Goal: Information Seeking & Learning: Find specific fact

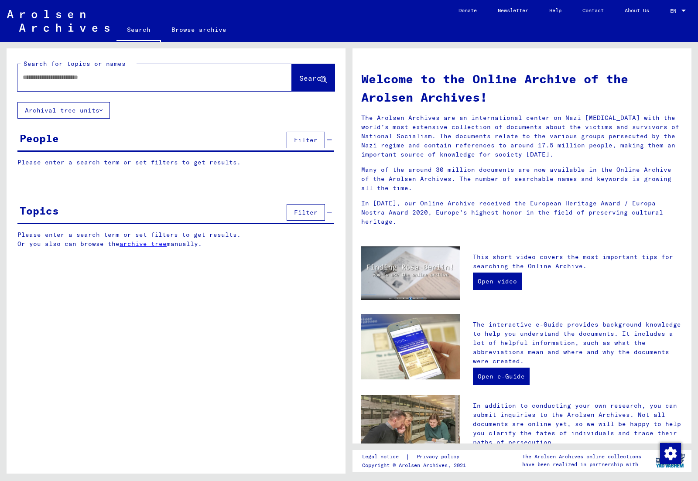
click at [136, 73] on input "text" at bounding box center [144, 77] width 243 height 9
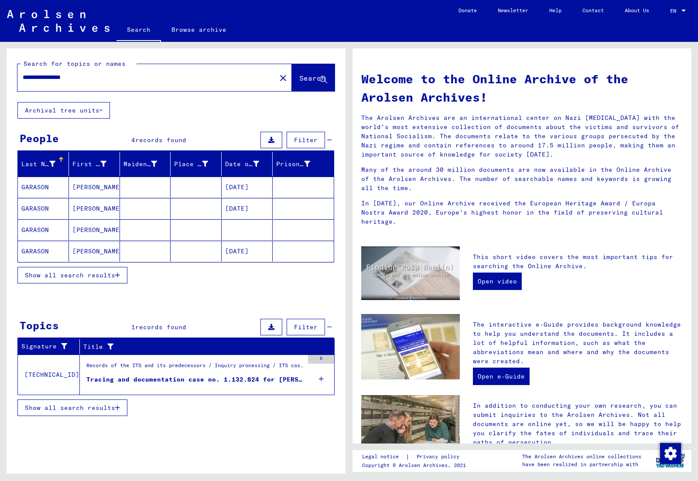
click at [75, 277] on span "Show all search results" at bounding box center [70, 275] width 90 height 8
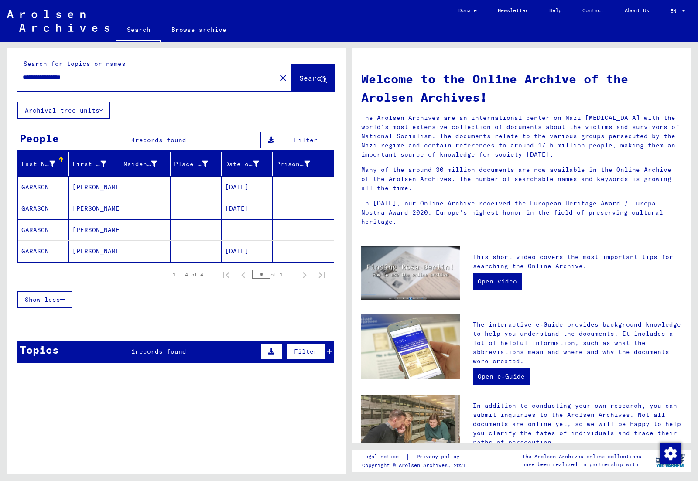
click at [90, 190] on mat-cell "[PERSON_NAME]" at bounding box center [94, 187] width 51 height 21
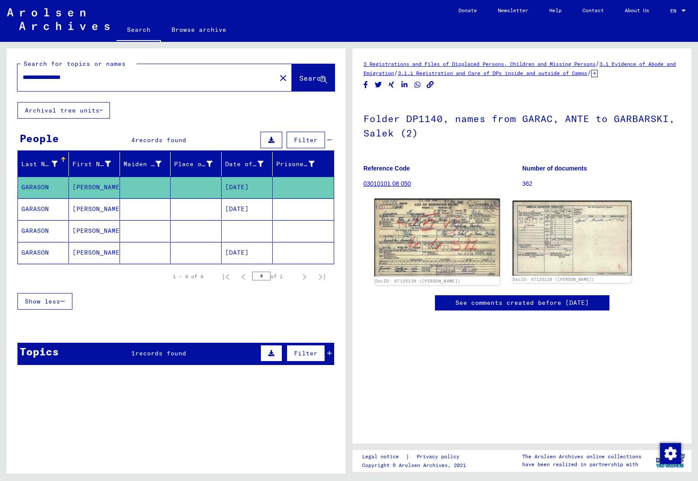
click at [407, 243] on img at bounding box center [436, 238] width 125 height 78
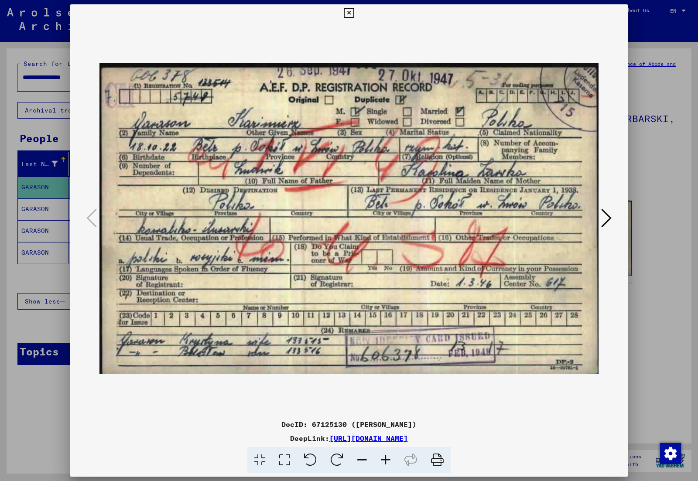
click at [646, 164] on div at bounding box center [349, 240] width 698 height 481
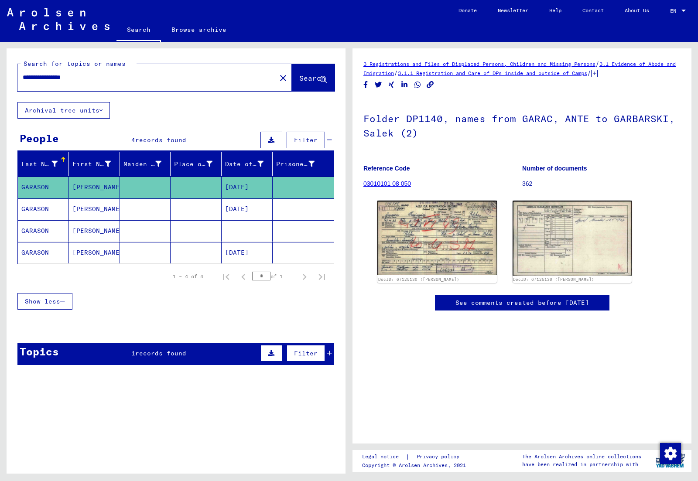
click at [106, 212] on mat-cell "[PERSON_NAME]" at bounding box center [94, 208] width 51 height 21
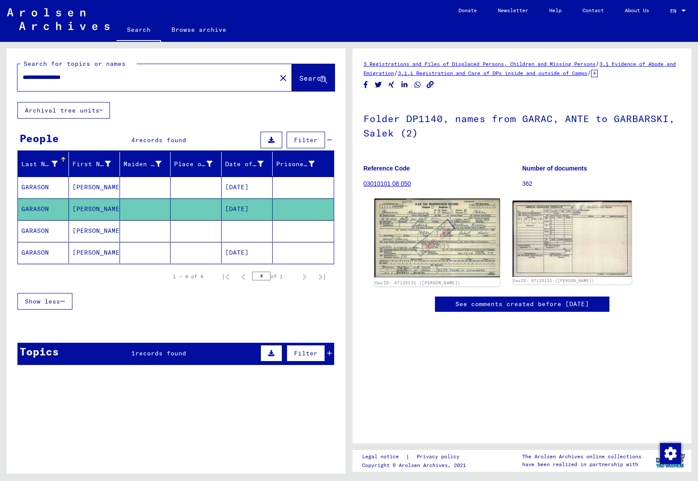
click at [448, 235] on img at bounding box center [436, 237] width 125 height 79
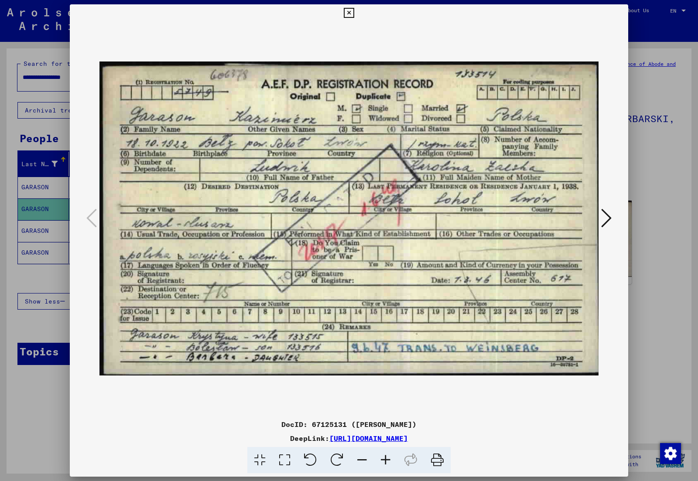
click at [55, 227] on div at bounding box center [349, 240] width 698 height 481
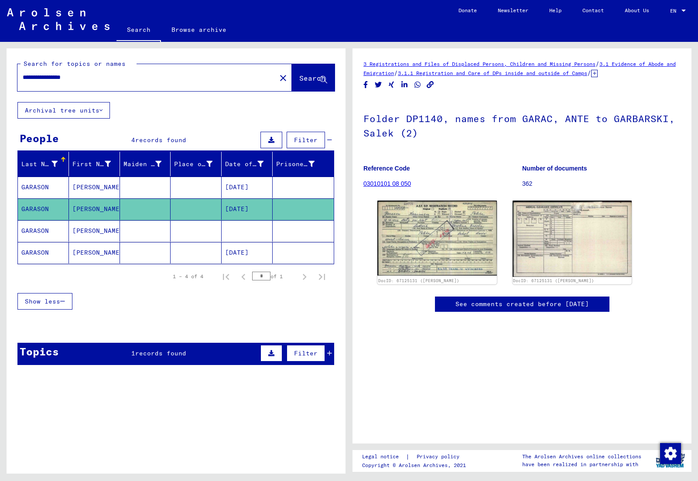
click at [45, 233] on mat-cell "GARASON" at bounding box center [43, 230] width 51 height 21
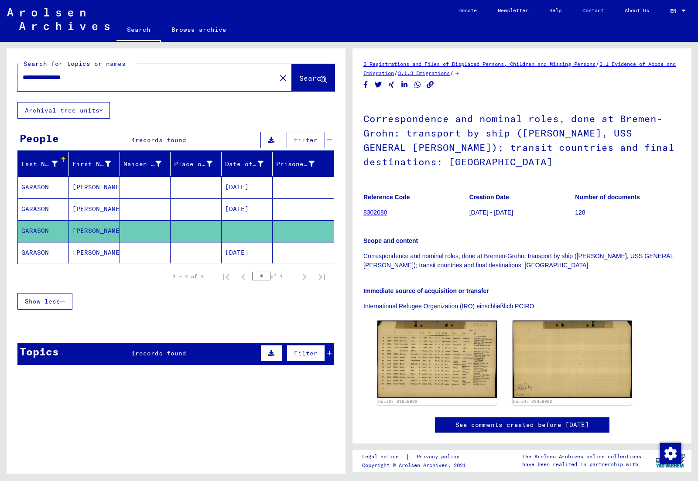
click at [70, 253] on mat-cell "[PERSON_NAME]" at bounding box center [94, 252] width 51 height 21
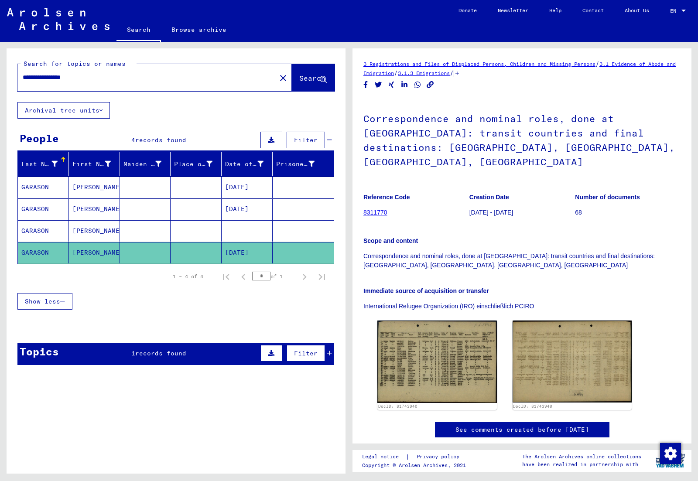
click at [39, 75] on input "**********" at bounding box center [147, 77] width 248 height 9
type input "**********"
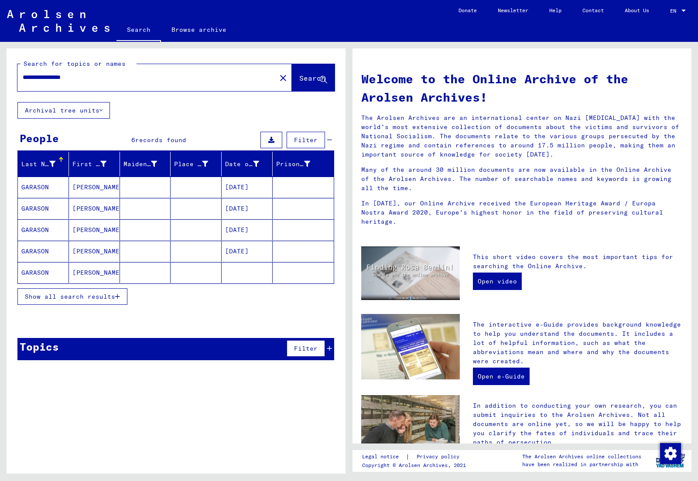
click at [75, 187] on mat-cell "[PERSON_NAME]" at bounding box center [94, 187] width 51 height 21
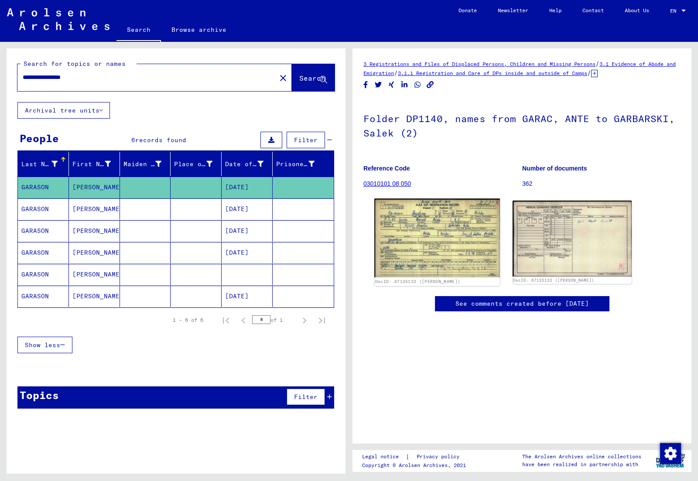
click at [423, 212] on img at bounding box center [436, 237] width 125 height 79
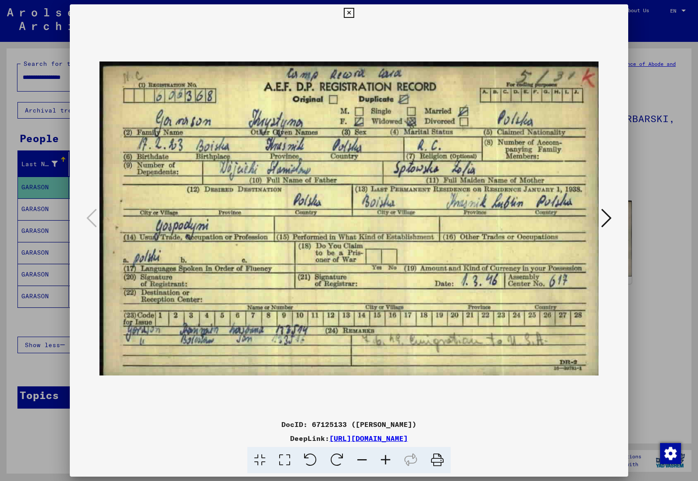
click at [640, 175] on div at bounding box center [349, 240] width 698 height 481
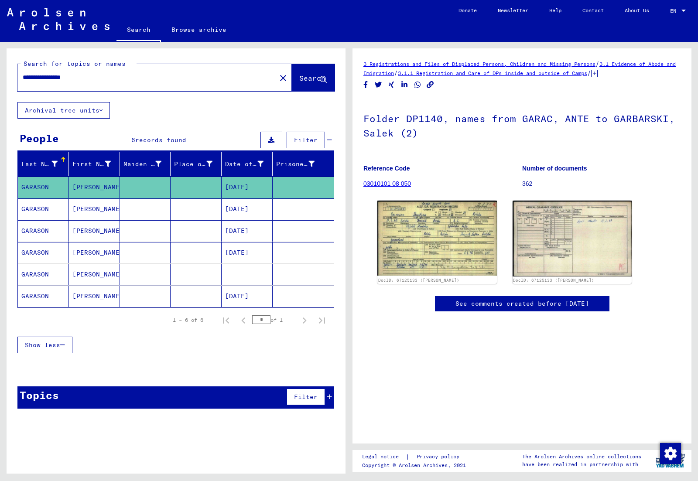
click at [146, 213] on mat-cell at bounding box center [145, 208] width 51 height 21
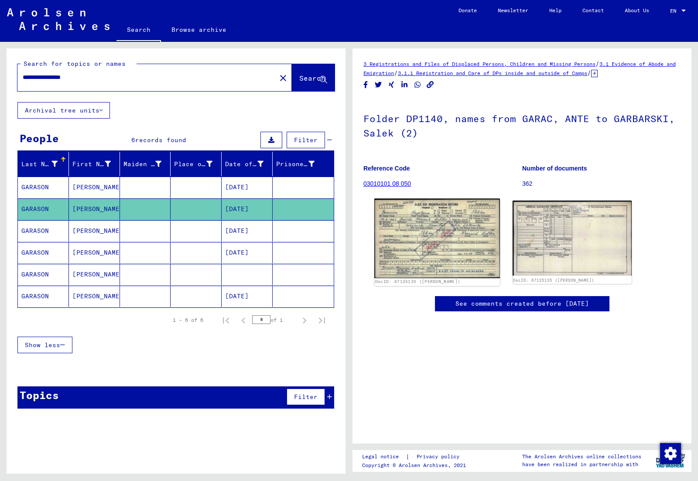
click at [427, 233] on img at bounding box center [436, 238] width 125 height 80
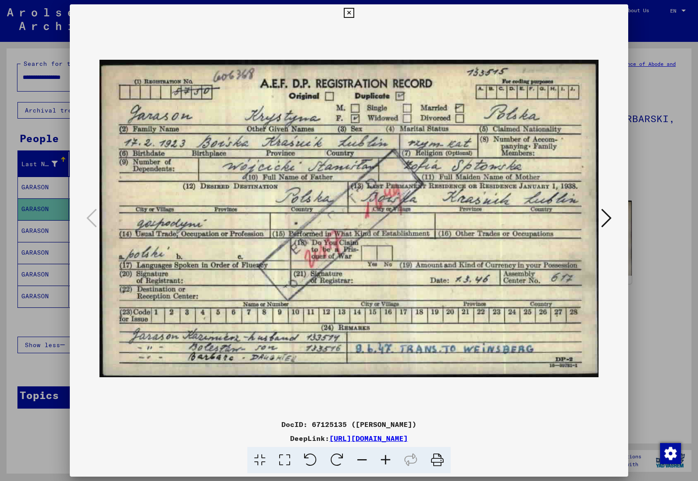
click at [666, 154] on div at bounding box center [349, 240] width 698 height 481
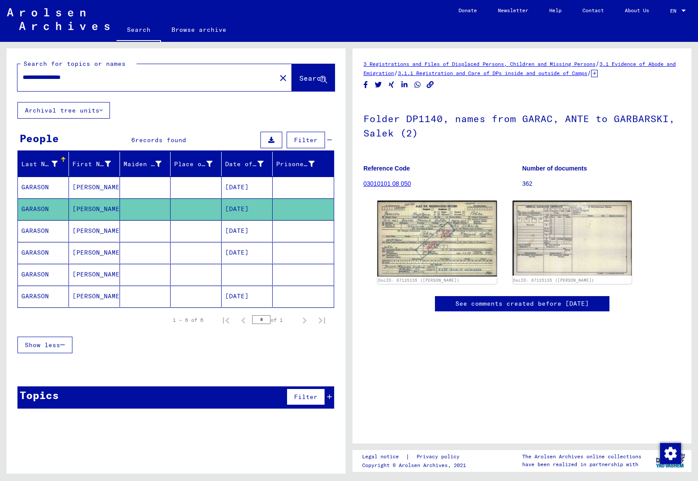
click at [60, 234] on mat-cell "GARASON" at bounding box center [43, 230] width 51 height 21
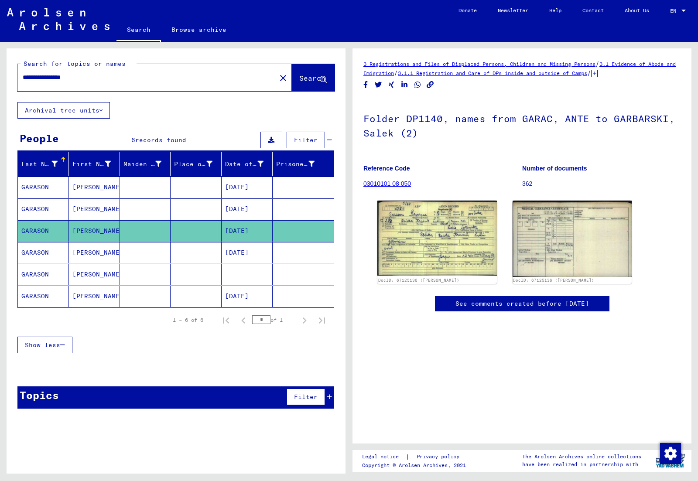
click at [60, 259] on mat-cell "GARASON" at bounding box center [43, 252] width 51 height 21
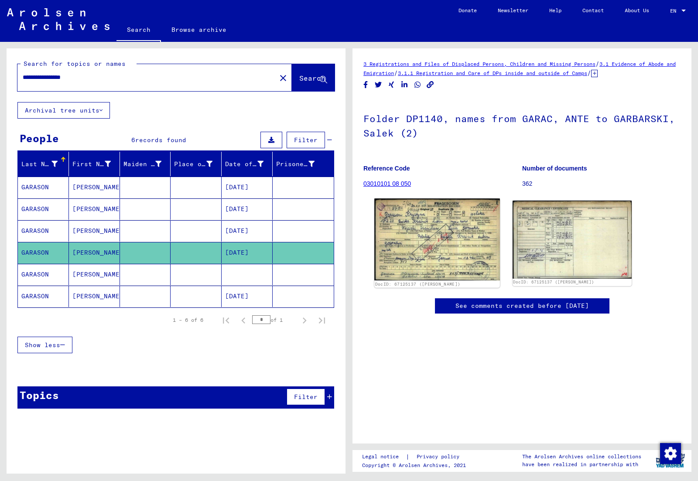
click at [447, 218] on img at bounding box center [436, 239] width 125 height 82
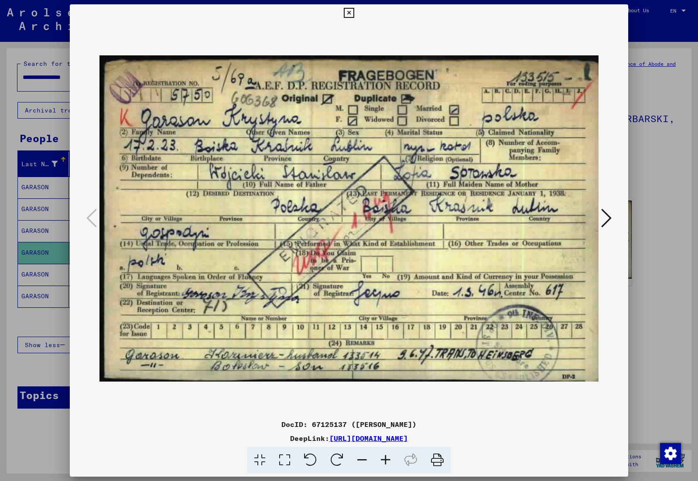
click at [633, 191] on div at bounding box center [349, 240] width 698 height 481
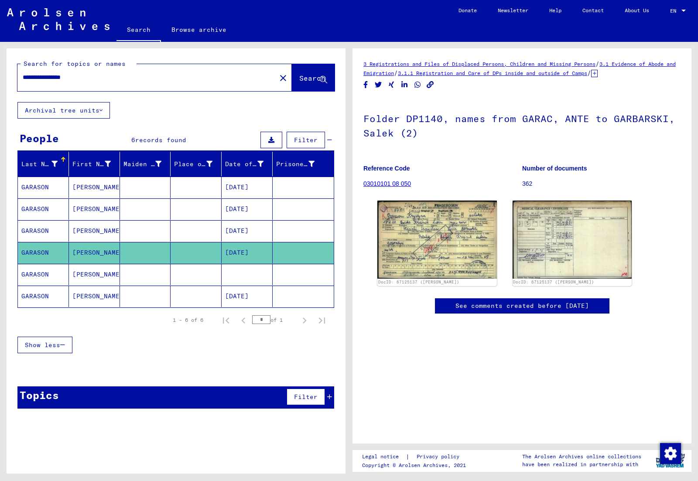
click at [53, 292] on mat-cell "GARASON" at bounding box center [43, 296] width 51 height 21
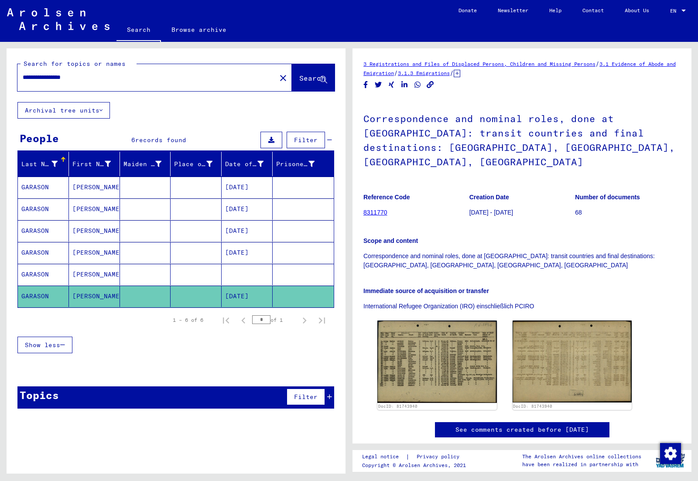
click at [54, 282] on mat-cell "GARASON" at bounding box center [43, 274] width 51 height 21
